Goal: Navigation & Orientation: Understand site structure

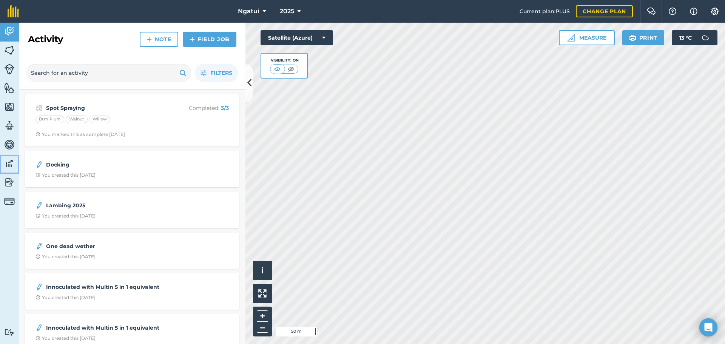
click at [9, 166] on img at bounding box center [9, 163] width 11 height 11
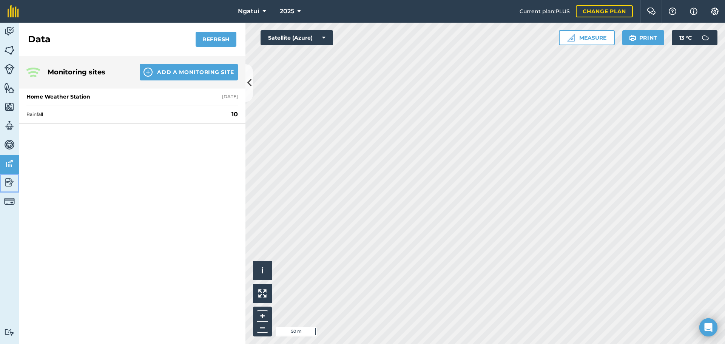
click at [8, 183] on img at bounding box center [9, 182] width 11 height 11
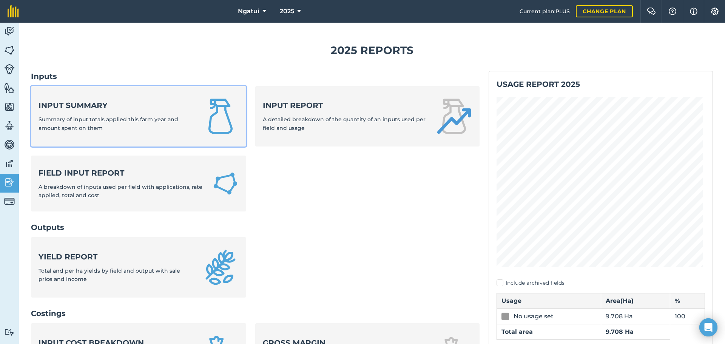
click at [137, 121] on span "Summary of input totals applied this farm year and amount spent on them" at bounding box center [109, 123] width 140 height 15
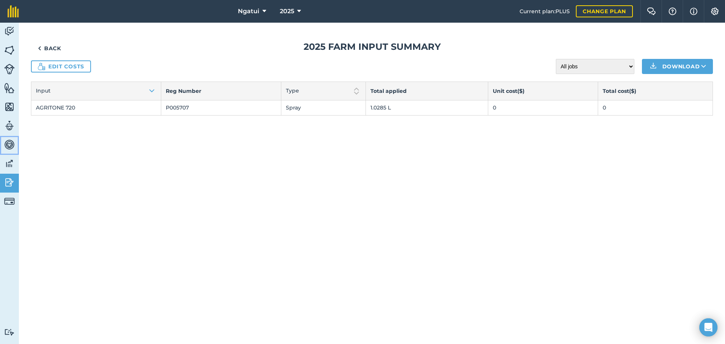
click at [6, 145] on img at bounding box center [9, 144] width 11 height 11
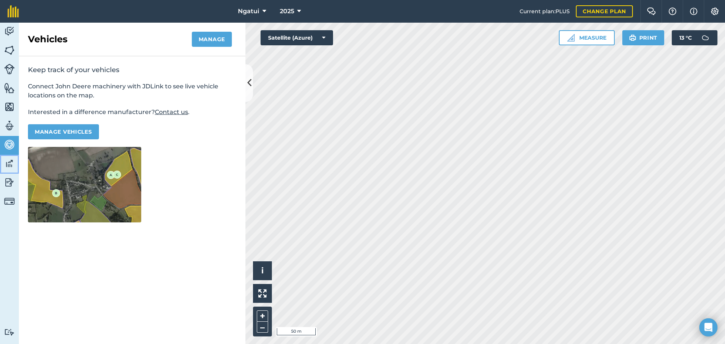
click at [8, 166] on img at bounding box center [9, 163] width 11 height 11
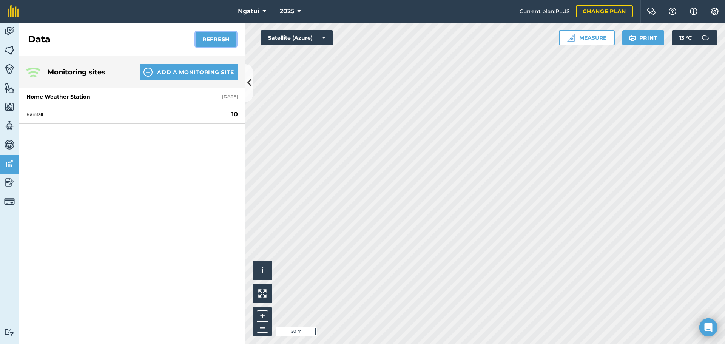
click at [218, 37] on button "Refresh" at bounding box center [216, 39] width 41 height 15
click at [10, 199] on img at bounding box center [9, 201] width 11 height 11
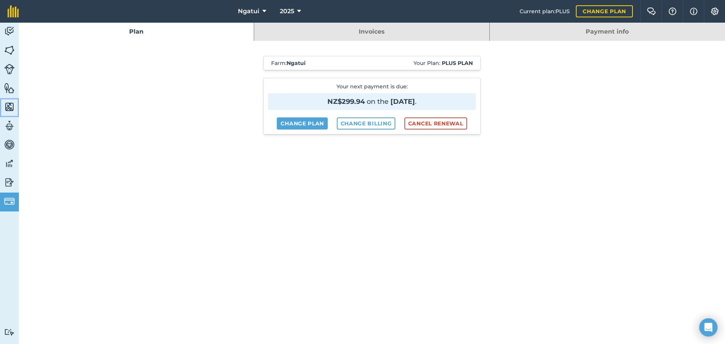
click at [8, 104] on img at bounding box center [9, 106] width 11 height 11
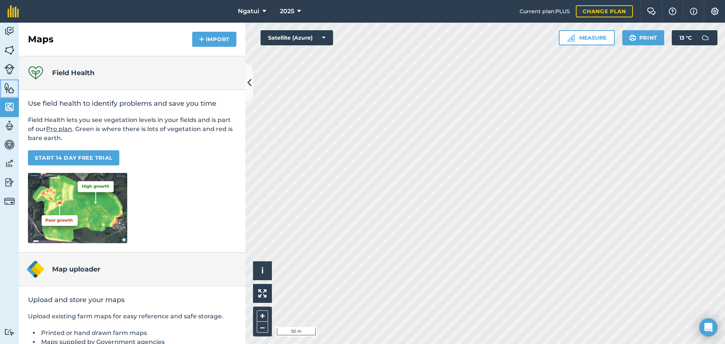
click at [9, 89] on img at bounding box center [9, 87] width 11 height 11
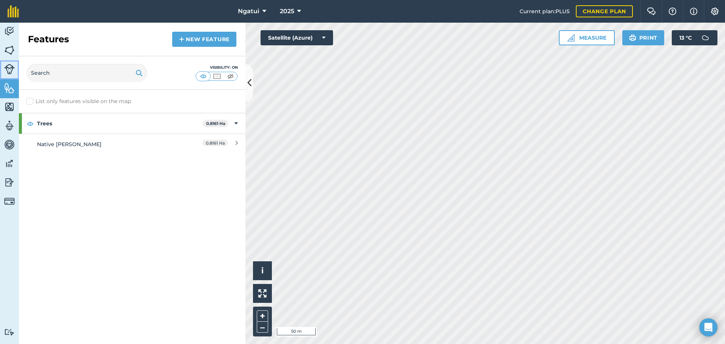
click at [10, 63] on link "Livestock" at bounding box center [9, 69] width 19 height 19
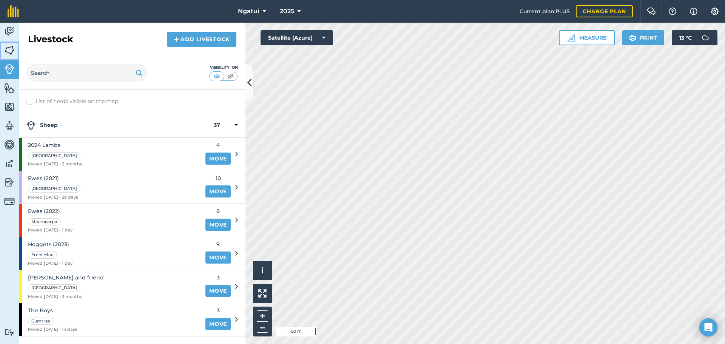
click at [11, 51] on img at bounding box center [9, 50] width 11 height 11
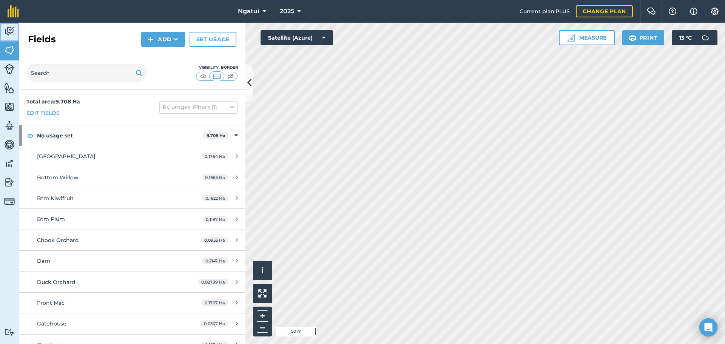
click at [10, 32] on img at bounding box center [9, 31] width 11 height 11
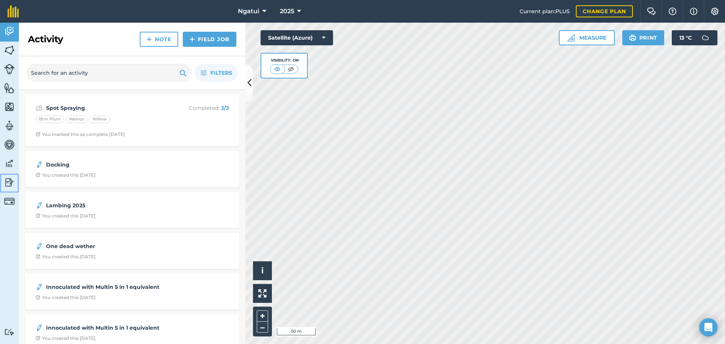
click at [8, 182] on img at bounding box center [9, 182] width 11 height 11
